Goal: Communication & Community: Answer question/provide support

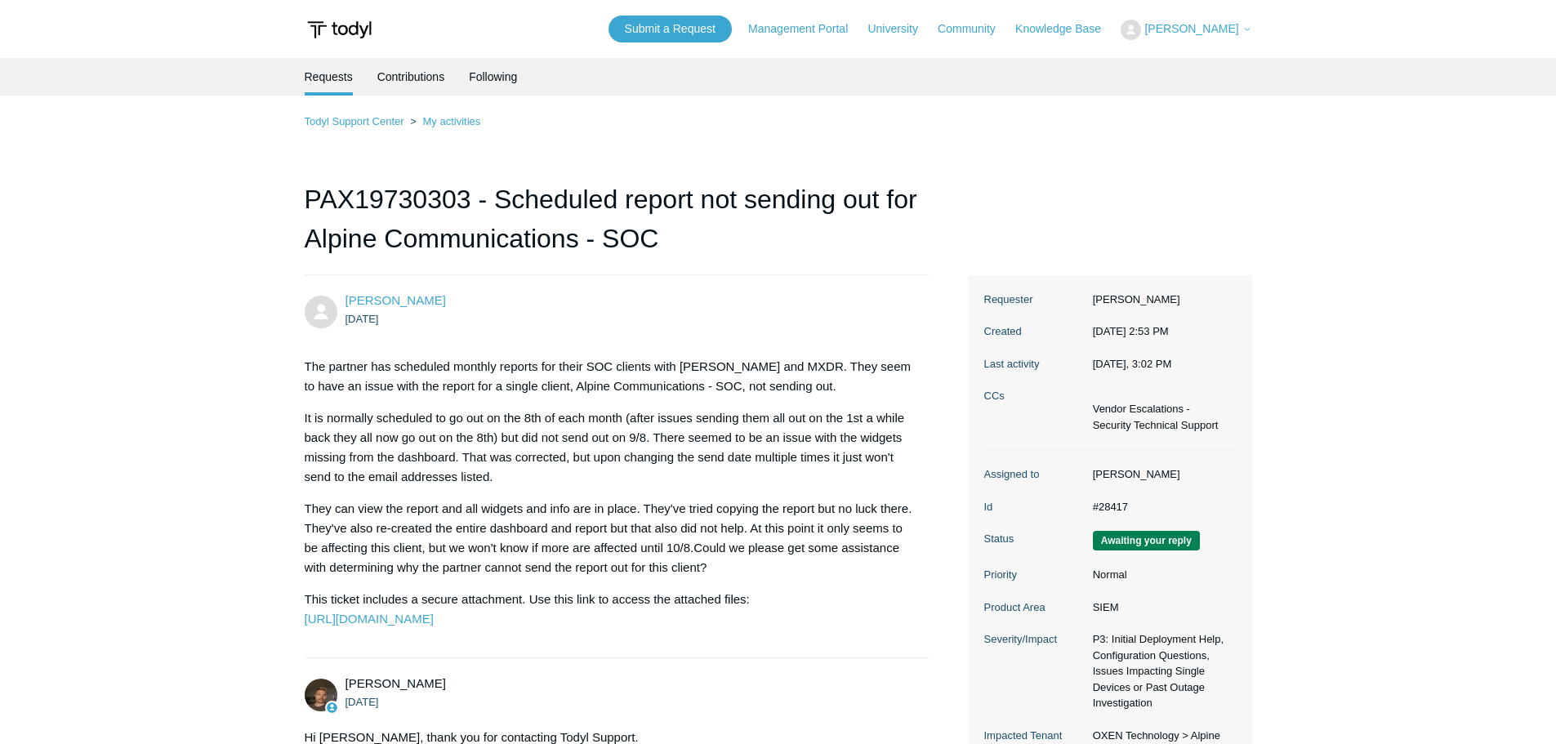
scroll to position [1466, 0]
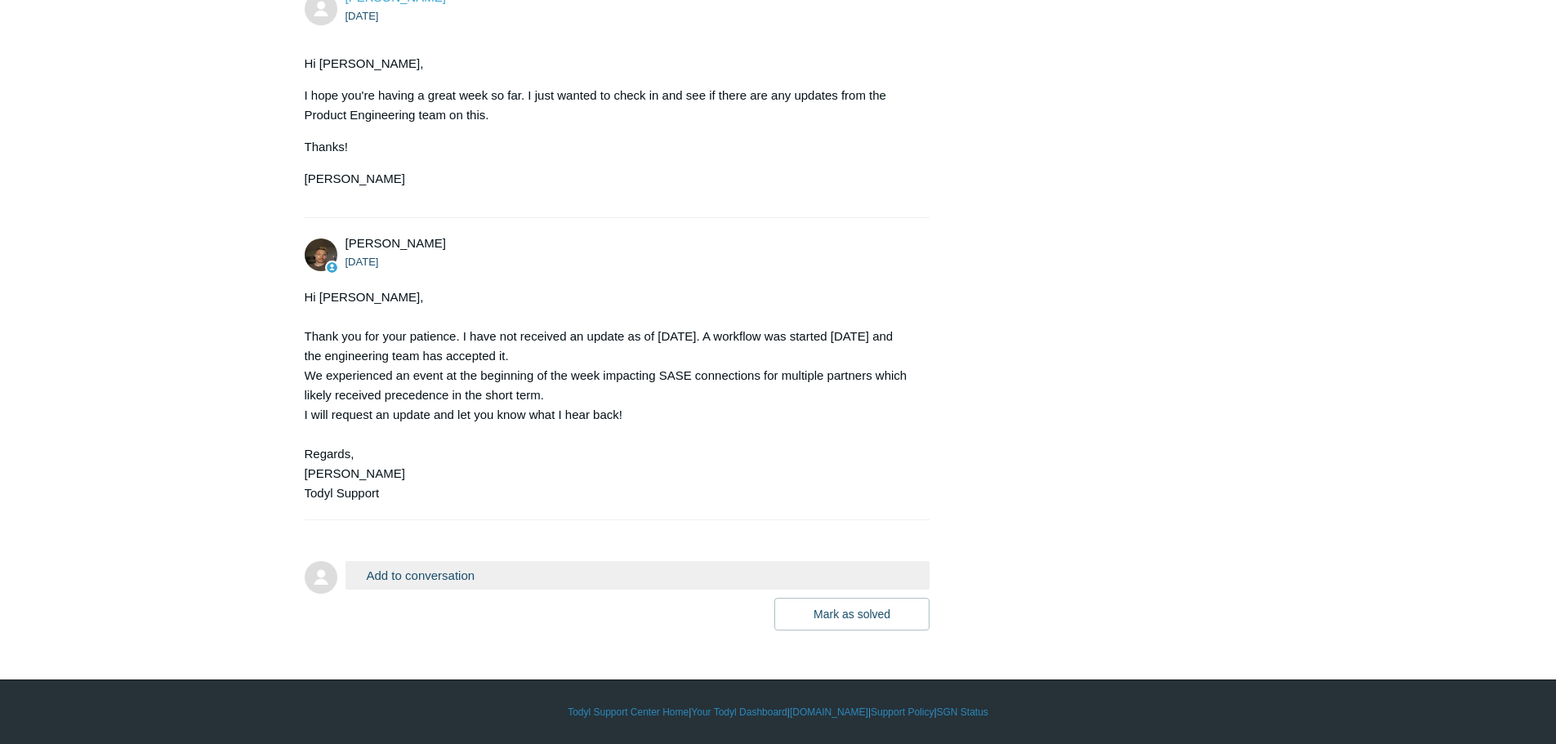
click at [639, 588] on button "Add to conversation" at bounding box center [638, 575] width 585 height 29
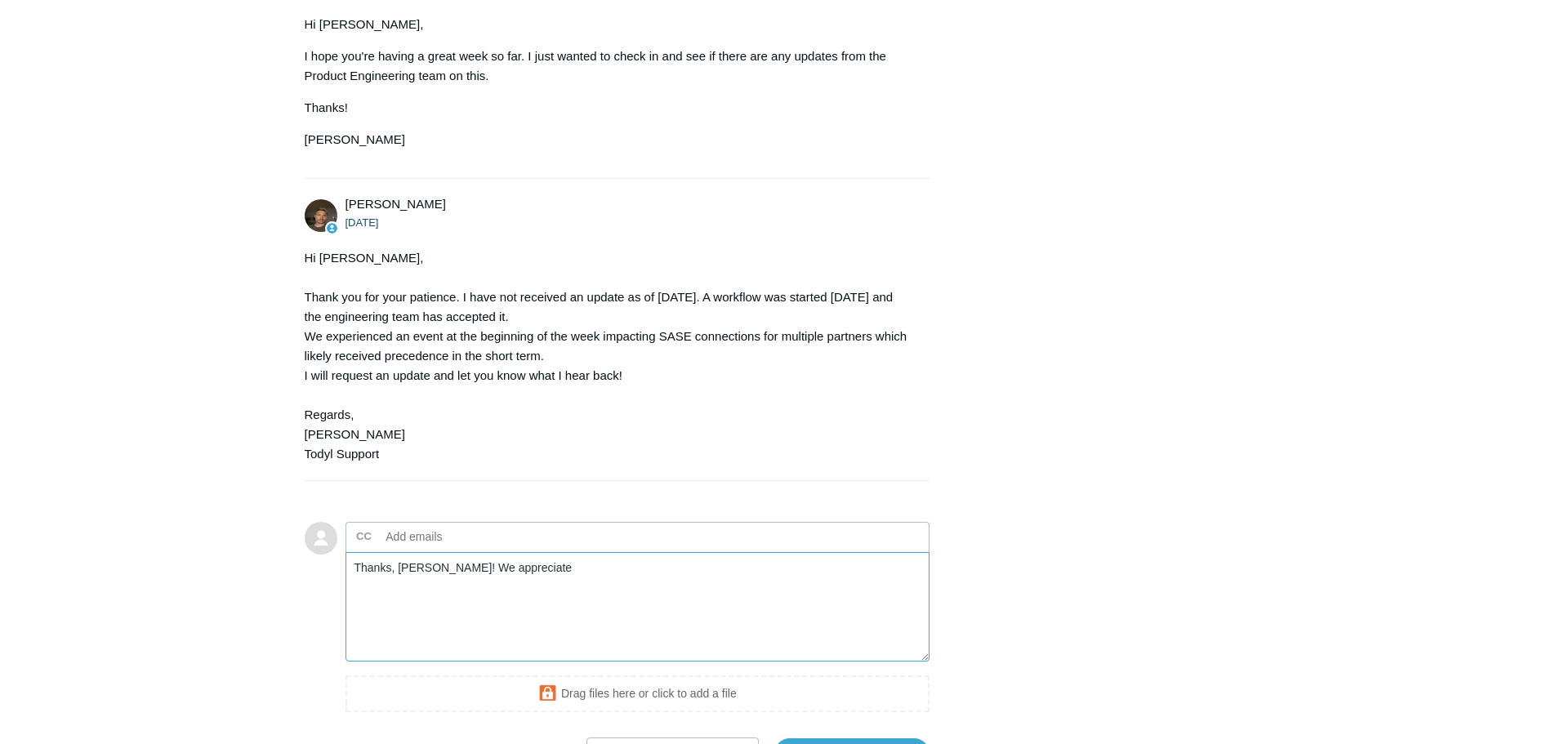
click at [589, 616] on textarea "Thanks, [PERSON_NAME]! We appreciate" at bounding box center [638, 607] width 585 height 110
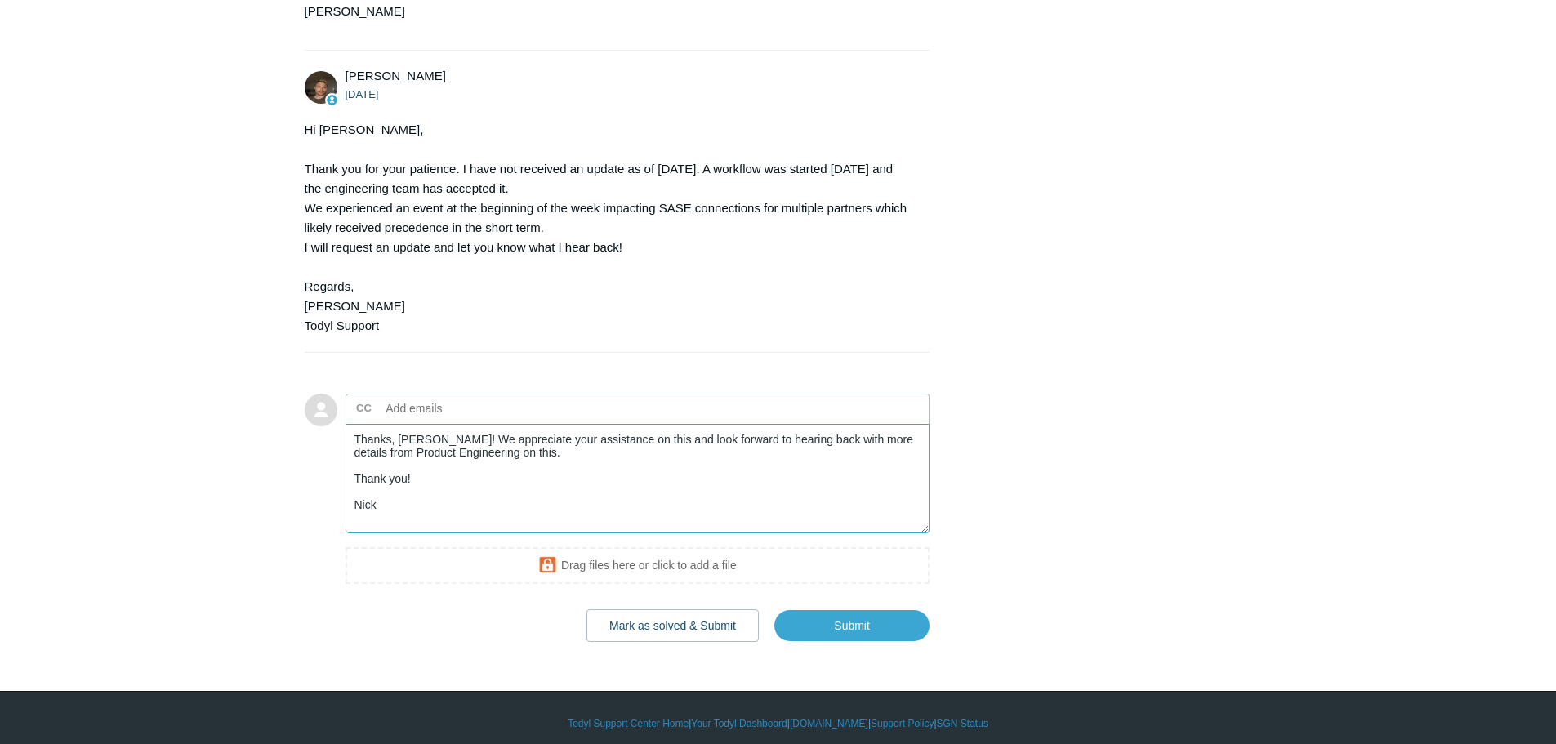
scroll to position [1629, 0]
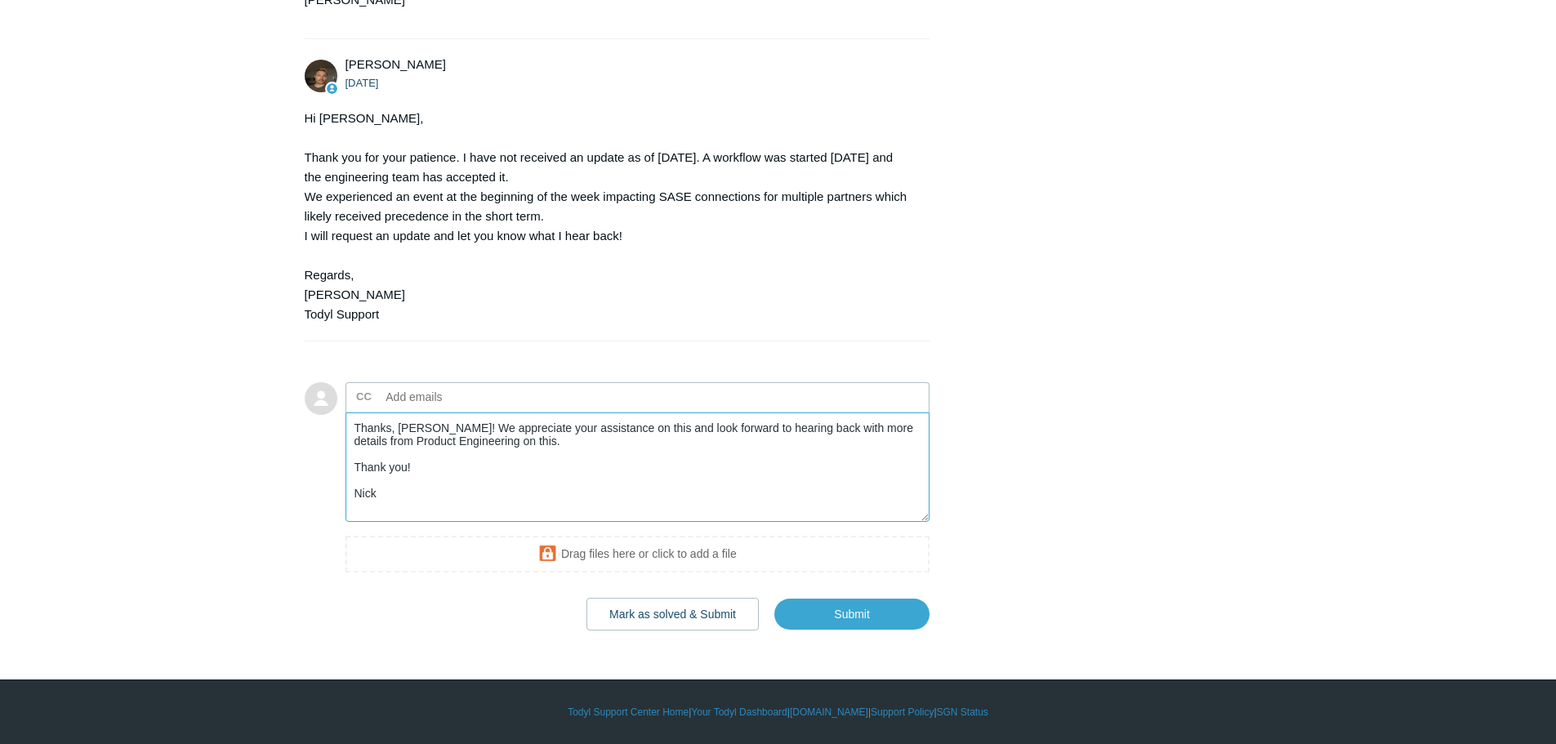
drag, startPoint x: 623, startPoint y: 445, endPoint x: 587, endPoint y: 445, distance: 35.1
click at [587, 445] on textarea "Thanks, [PERSON_NAME]! We appreciate your assistance on this and look forward t…" at bounding box center [638, 468] width 585 height 110
type textarea "Thanks, [PERSON_NAME]! We appreciate your assistance and look forward to hearin…"
click at [850, 628] on input "Submit" at bounding box center [851, 614] width 155 height 33
